Goal: Task Accomplishment & Management: Complete application form

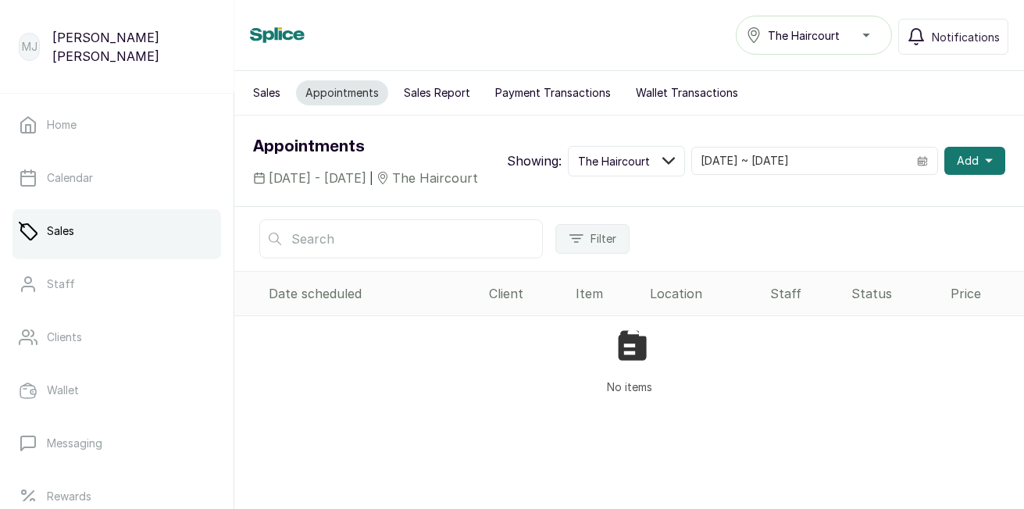
click at [963, 163] on span "Add" at bounding box center [968, 161] width 22 height 16
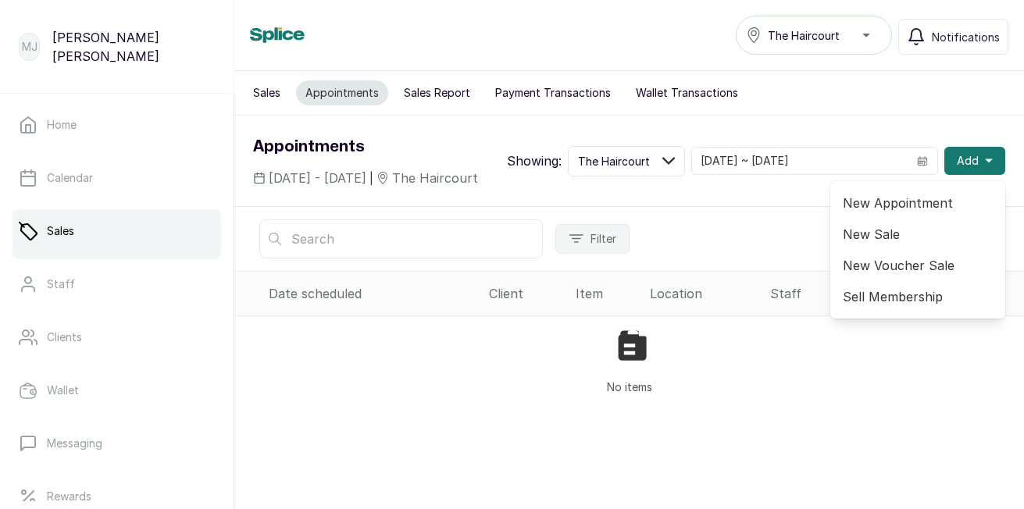
click at [920, 213] on span "New Appointment" at bounding box center [918, 203] width 150 height 19
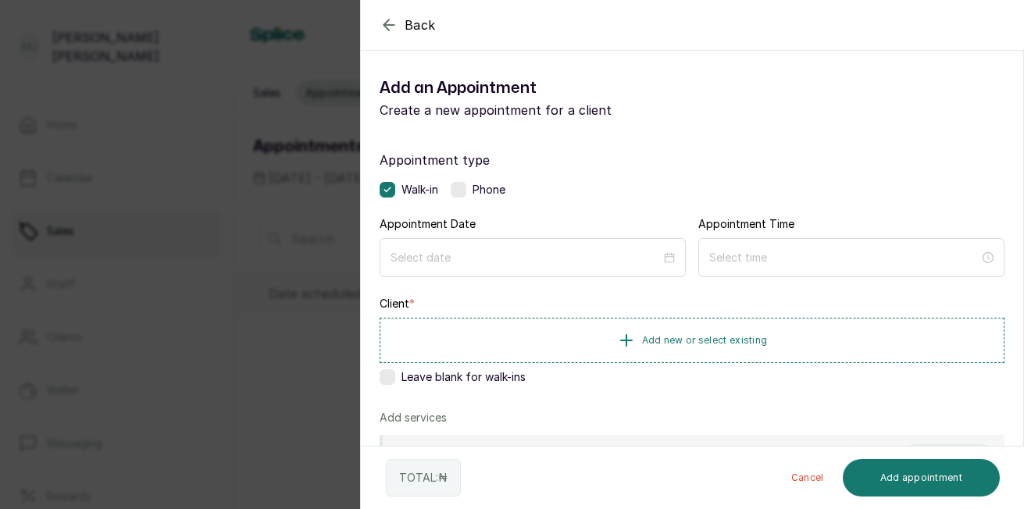
click at [462, 193] on label at bounding box center [459, 190] width 16 height 16
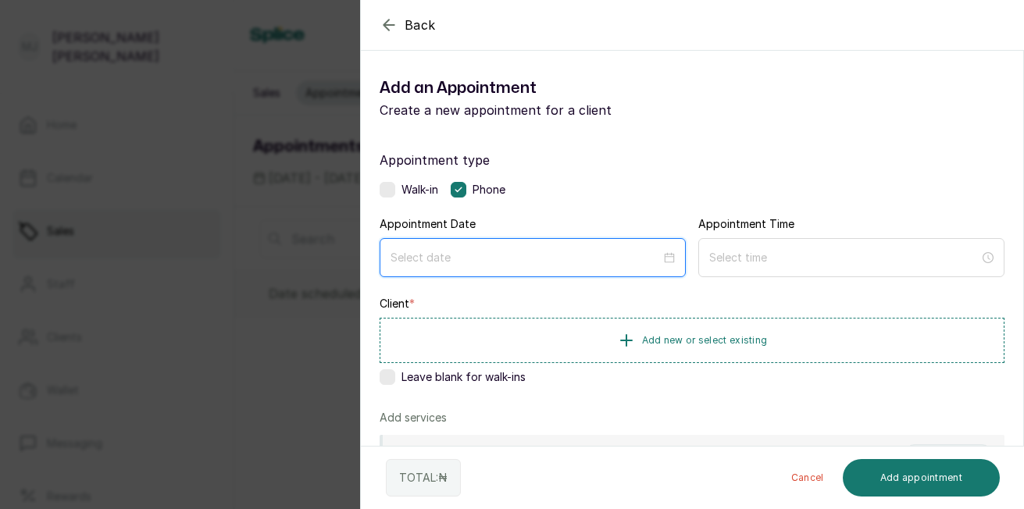
click at [479, 258] on input at bounding box center [526, 257] width 270 height 17
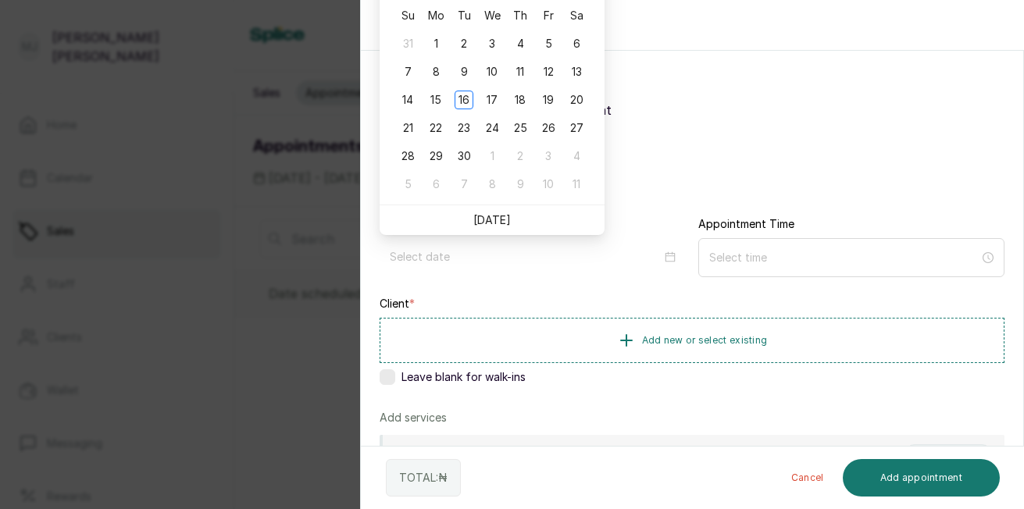
click at [489, 222] on link "[DATE]" at bounding box center [493, 219] width 38 height 13
type input "[DATE]"
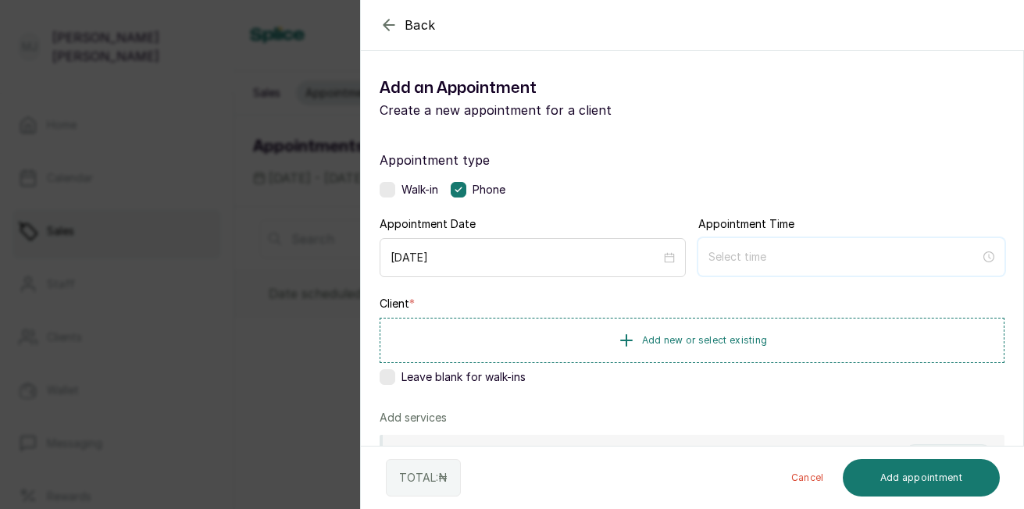
click at [803, 263] on input at bounding box center [845, 256] width 272 height 17
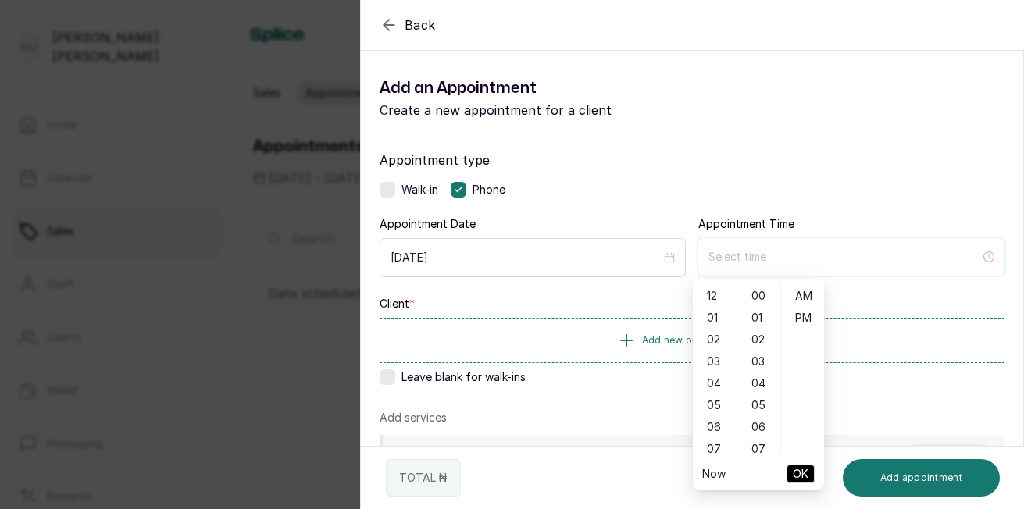
type input "12:00 am"
type input "1:00 am"
type input "6:00 am"
click at [710, 380] on div "11" at bounding box center [715, 381] width 38 height 22
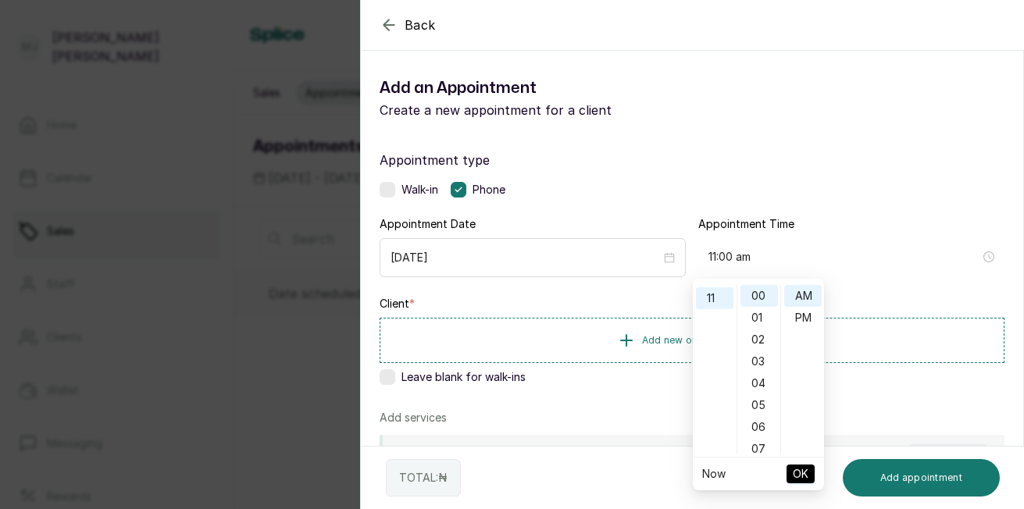
scroll to position [241, 0]
click at [758, 378] on div "04" at bounding box center [760, 384] width 38 height 22
type input "11:04 am"
click at [799, 474] on span "OK" at bounding box center [801, 474] width 16 height 30
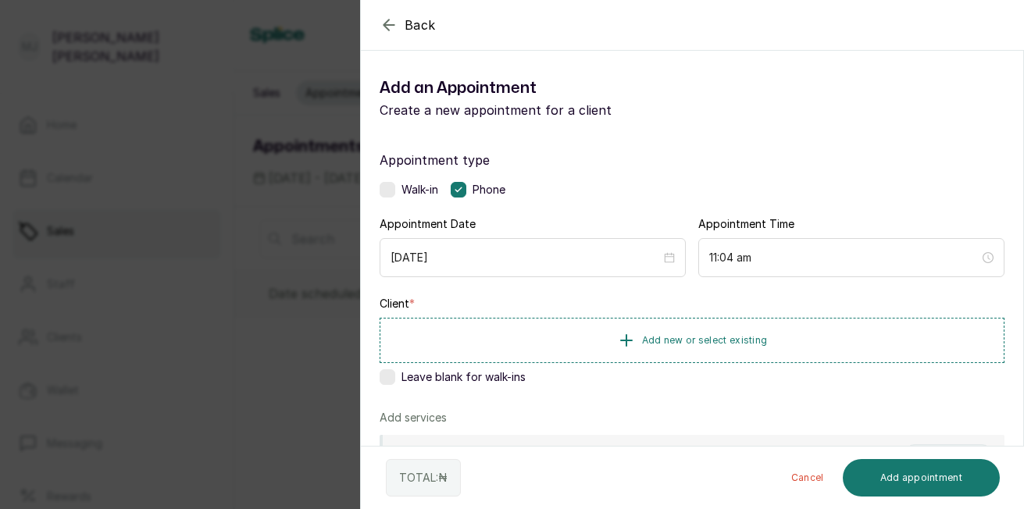
click at [598, 341] on button "Add new or select existing" at bounding box center [692, 340] width 625 height 45
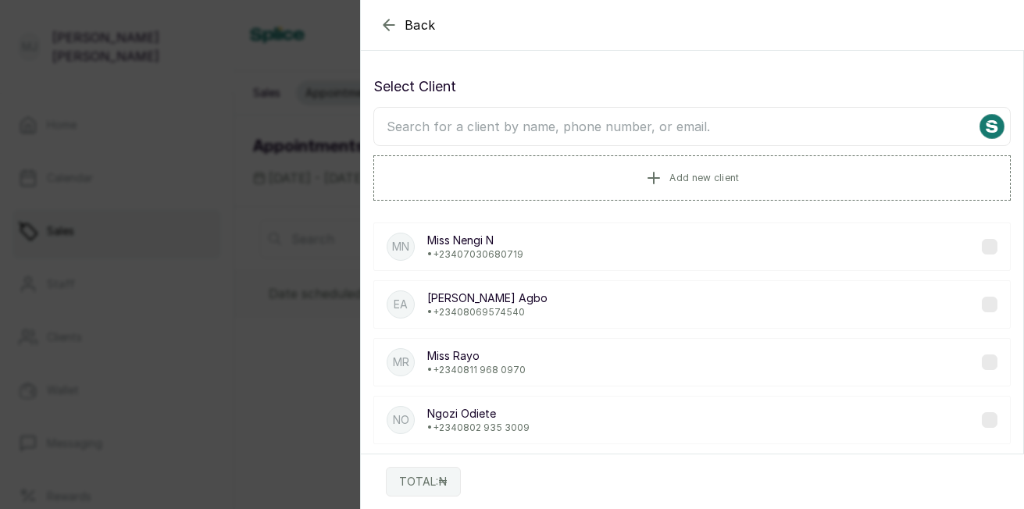
click at [678, 132] on input "text" at bounding box center [693, 126] width 638 height 39
type input "[PERSON_NAME]"
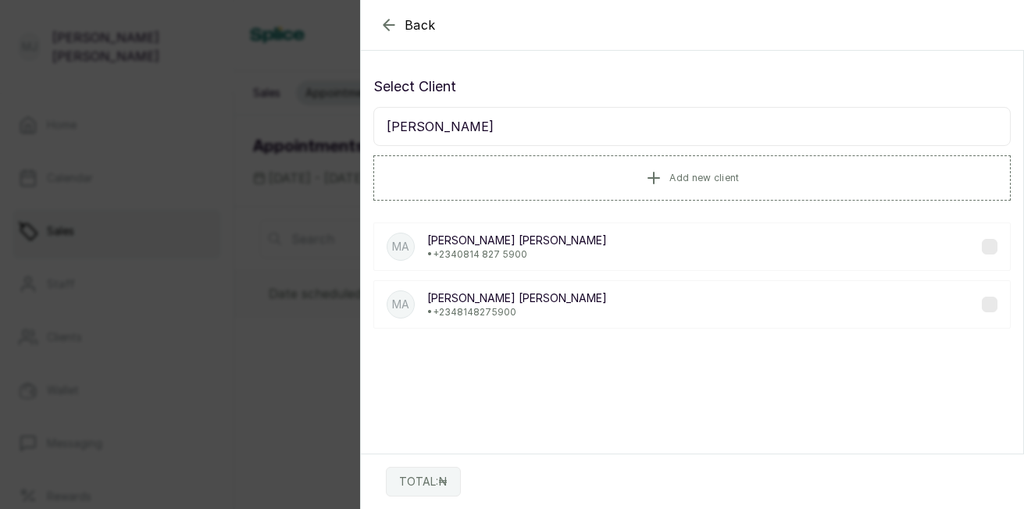
click at [492, 306] on p "• [PHONE_NUMBER]" at bounding box center [517, 312] width 180 height 13
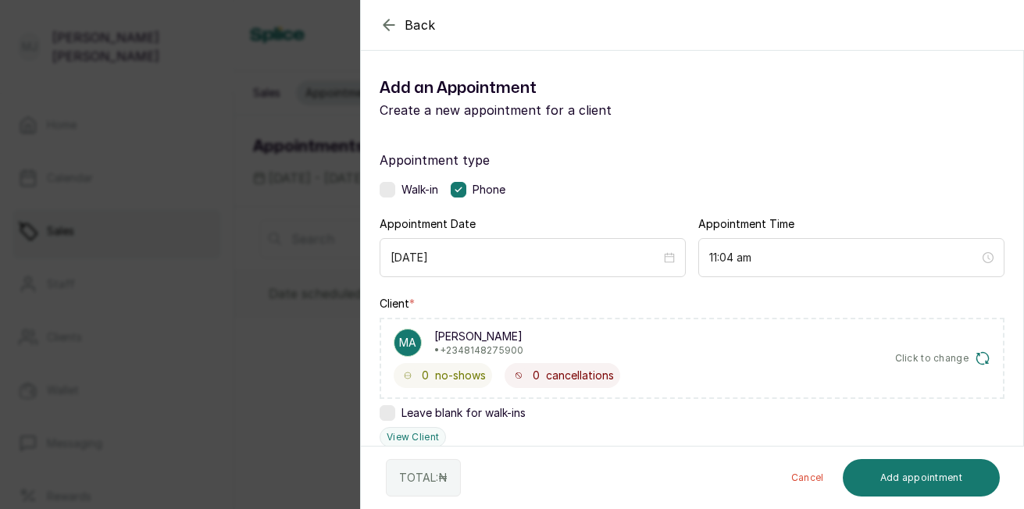
scroll to position [375, 0]
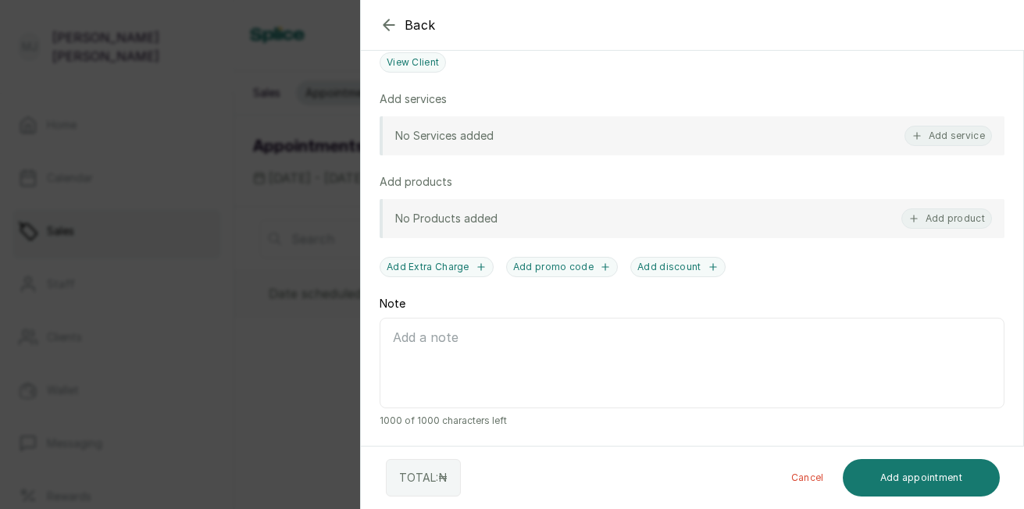
click at [935, 138] on button "Add service" at bounding box center [949, 136] width 88 height 20
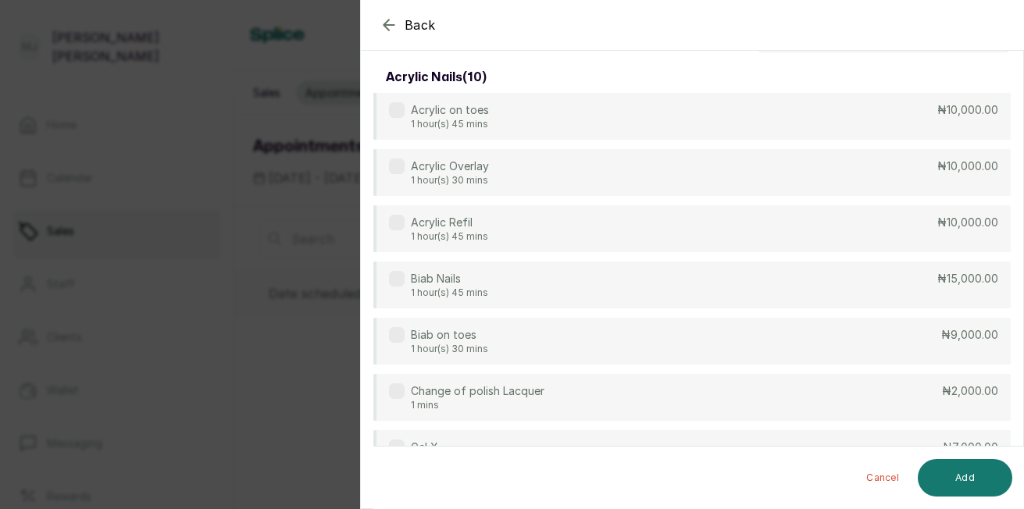
scroll to position [0, 0]
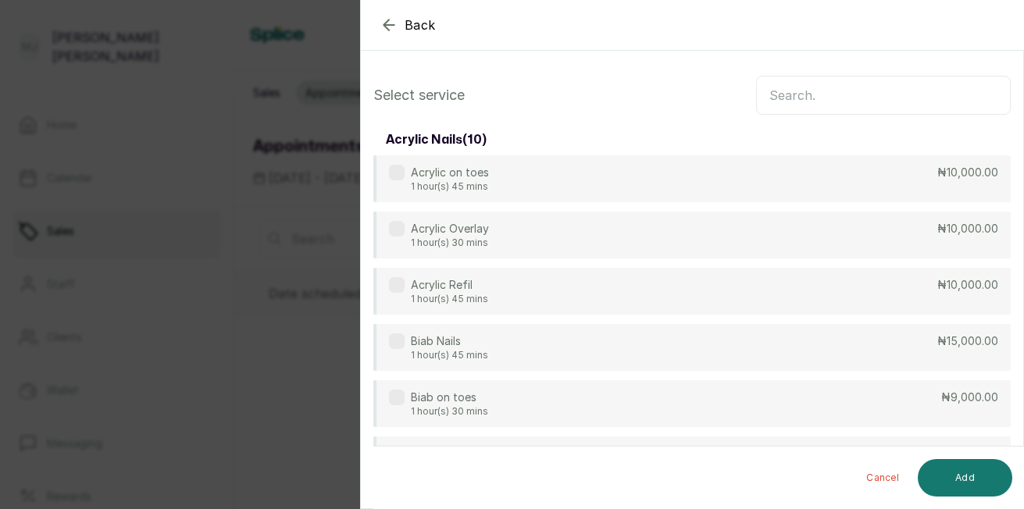
click at [842, 102] on input "text" at bounding box center [883, 95] width 255 height 39
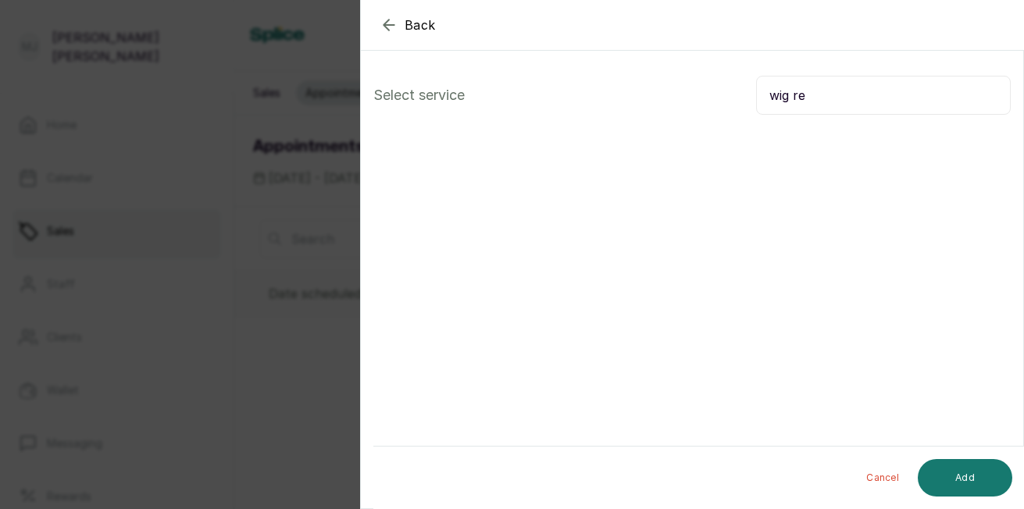
type input "wig re"
click at [968, 479] on button "Add" at bounding box center [965, 478] width 95 height 38
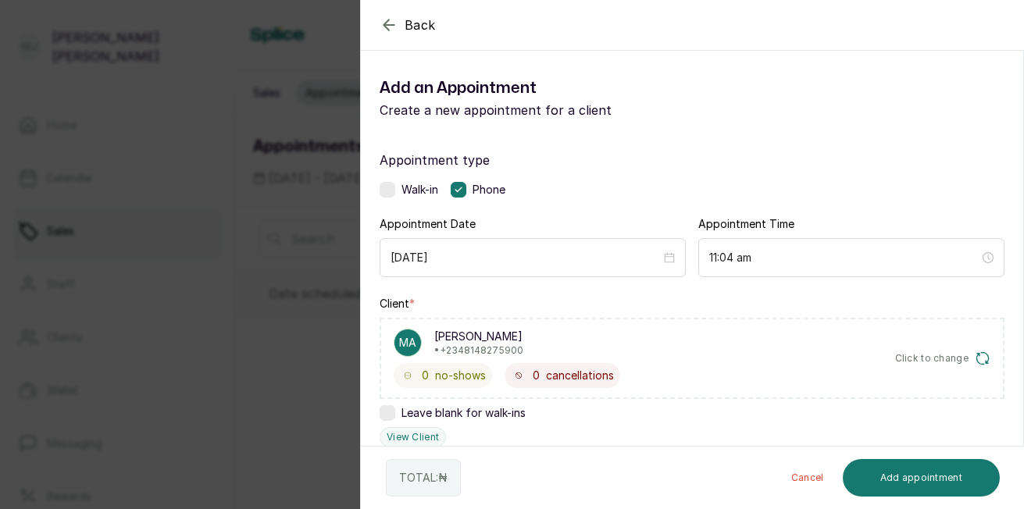
scroll to position [375, 0]
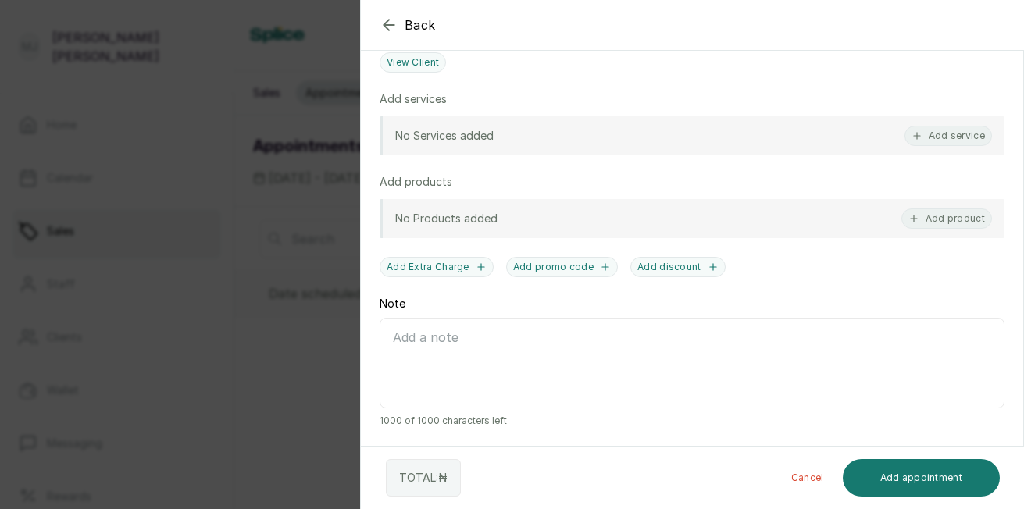
click at [938, 130] on button "Add service" at bounding box center [949, 136] width 88 height 20
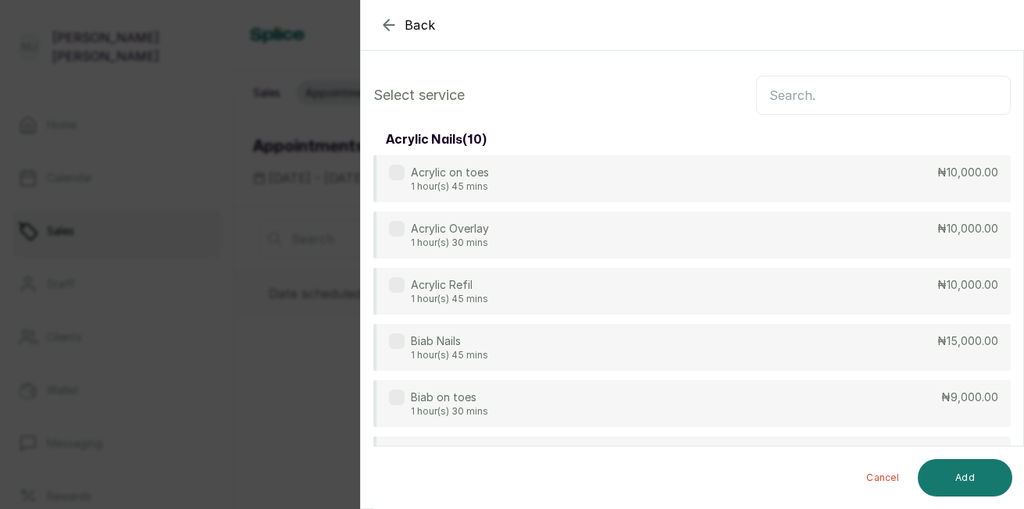
click at [387, 25] on icon "button" at bounding box center [389, 25] width 10 height 10
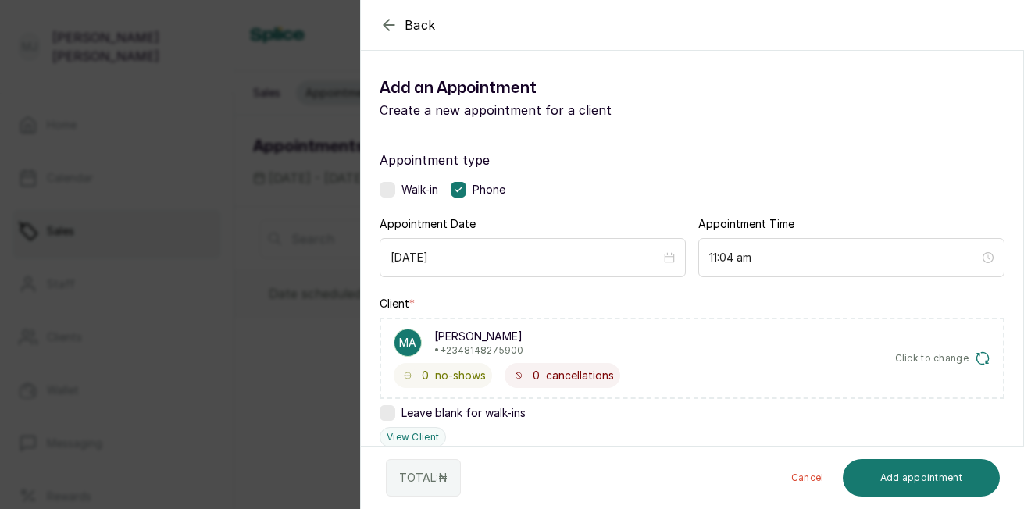
click at [385, 30] on icon "button" at bounding box center [389, 25] width 19 height 19
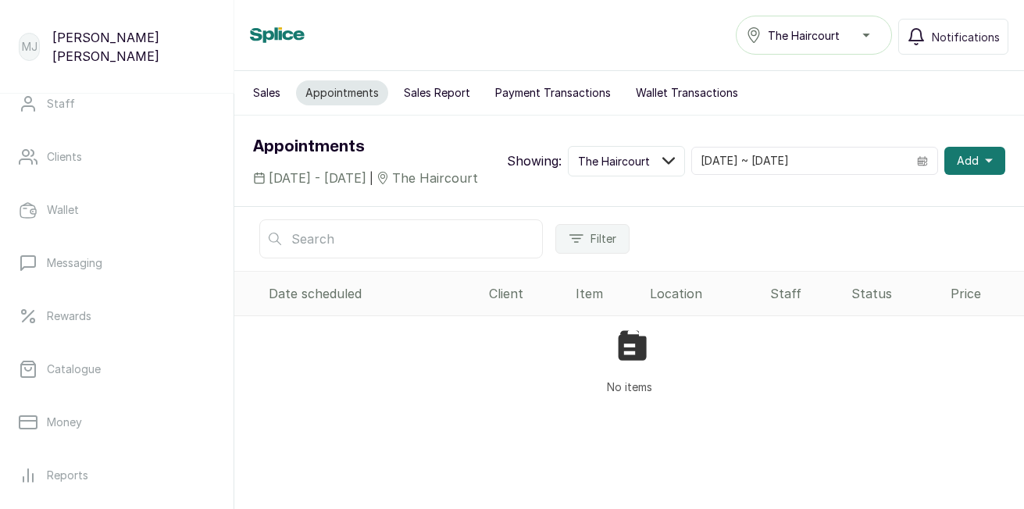
scroll to position [188, 0]
click at [120, 359] on link "Catalogue" at bounding box center [117, 363] width 209 height 44
